Goal: Task Accomplishment & Management: Manage account settings

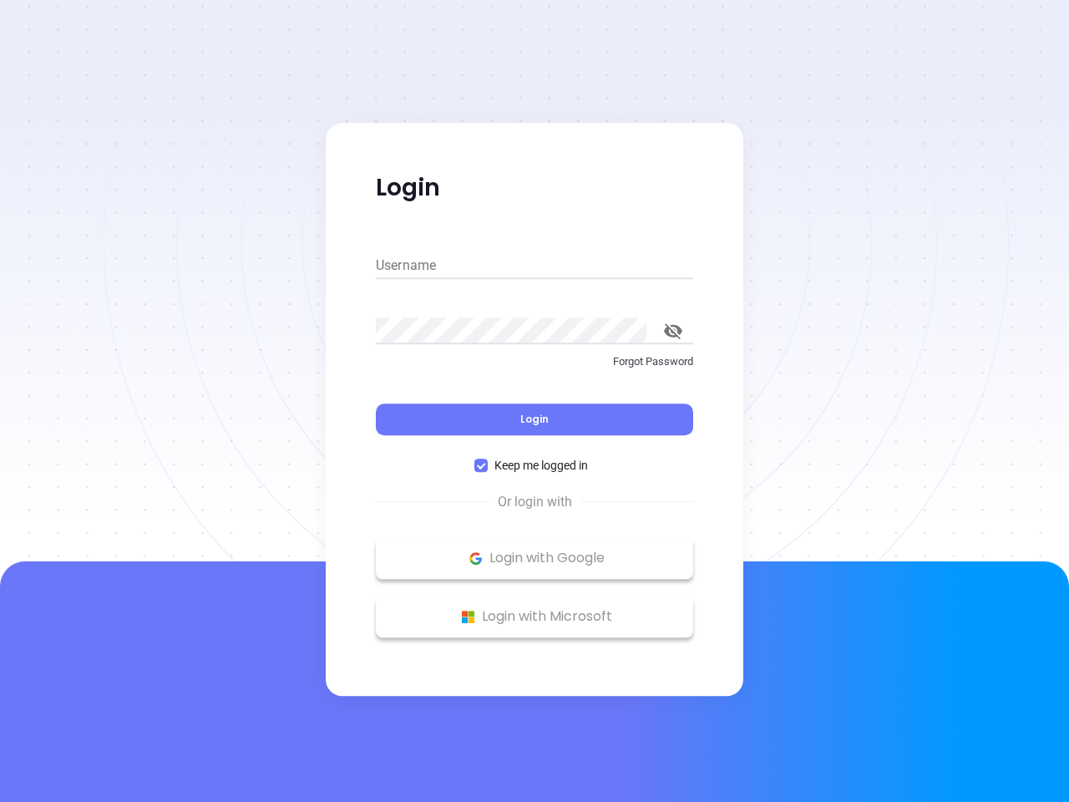
click at [534, 401] on div "Login" at bounding box center [534, 409] width 317 height 52
click at [534, 266] on input "Username" at bounding box center [534, 265] width 317 height 27
click at [673, 331] on icon "toggle password visibility" at bounding box center [673, 331] width 18 height 16
click at [534, 419] on span "Login" at bounding box center [534, 419] width 28 height 14
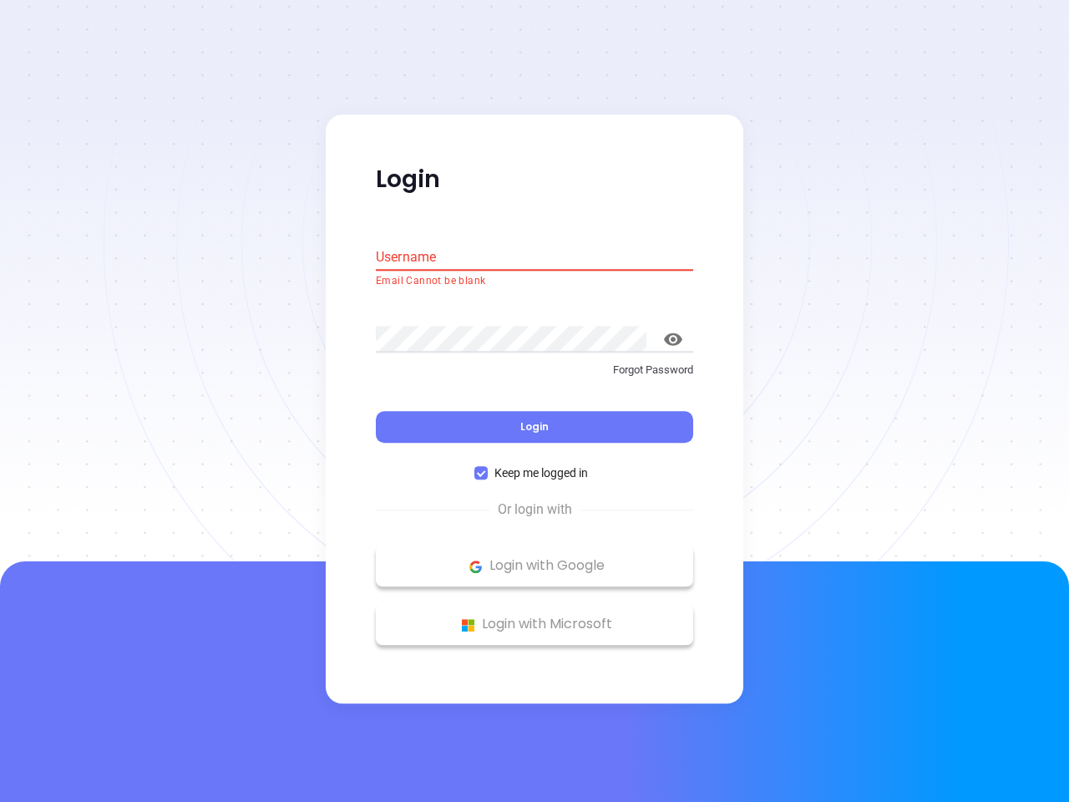
click at [534, 465] on span "Keep me logged in" at bounding box center [541, 473] width 107 height 18
click at [488, 467] on input "Keep me logged in" at bounding box center [480, 473] width 13 height 13
checkbox input "false"
click at [534, 558] on p "Login with Google" at bounding box center [534, 566] width 301 height 25
click at [534, 616] on p "Login with Microsoft" at bounding box center [534, 624] width 301 height 25
